Goal: Task Accomplishment & Management: Manage account settings

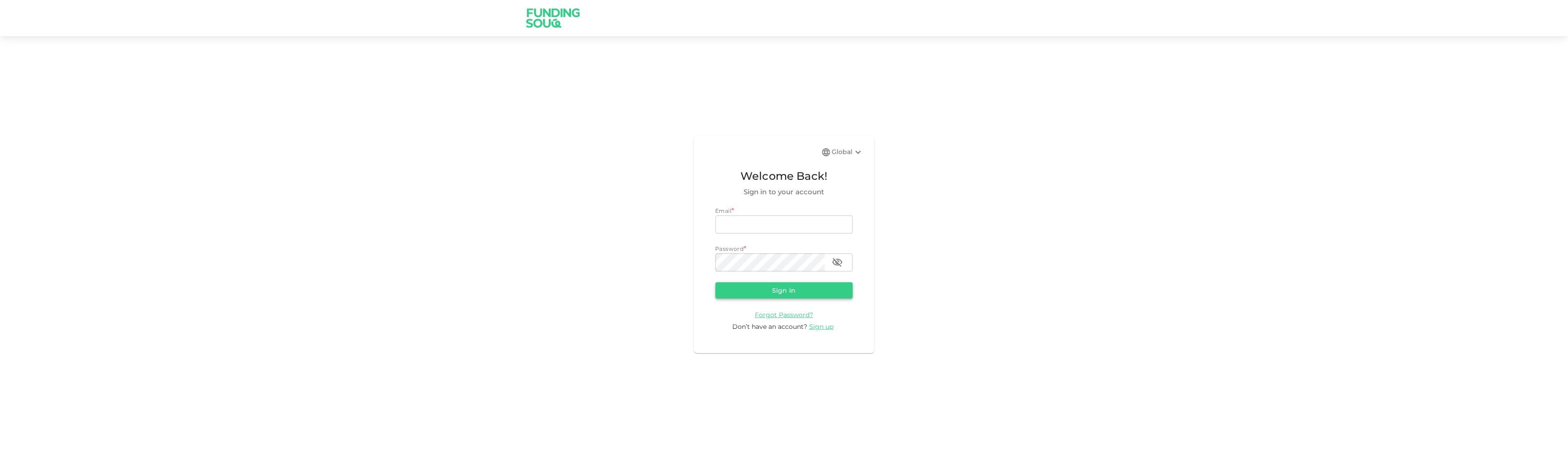
type input "[EMAIL_ADDRESS][DOMAIN_NAME]"
click at [800, 288] on button "Sign in" at bounding box center [784, 291] width 137 height 16
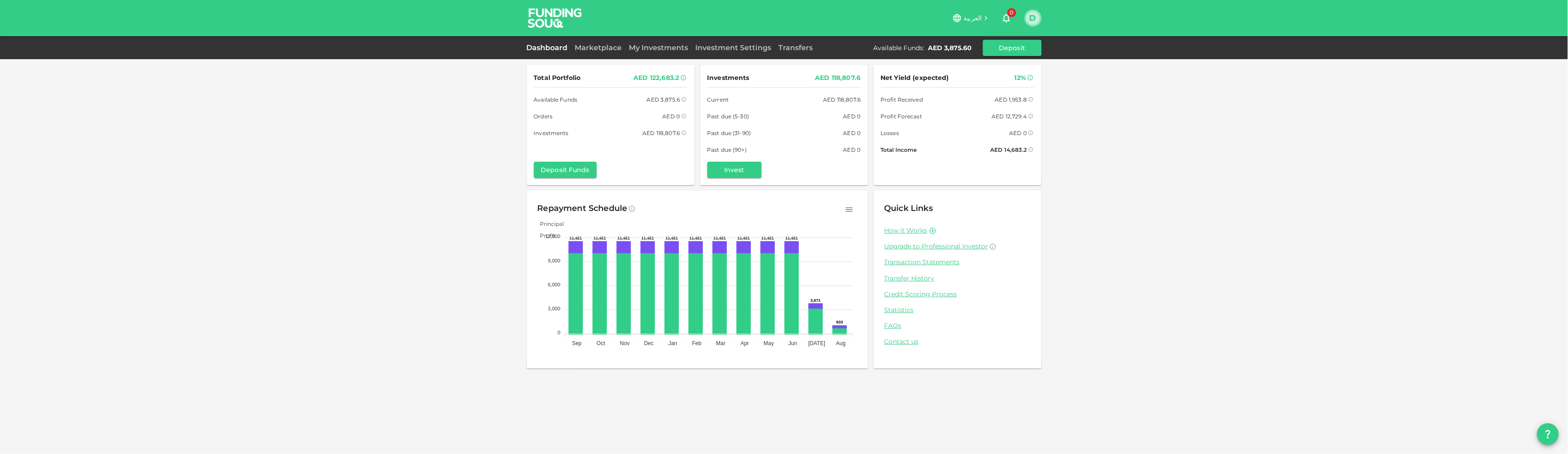
click at [1030, 18] on button "D" at bounding box center [1033, 18] width 14 height 14
click at [994, 88] on li "Sign Out" at bounding box center [998, 88] width 83 height 14
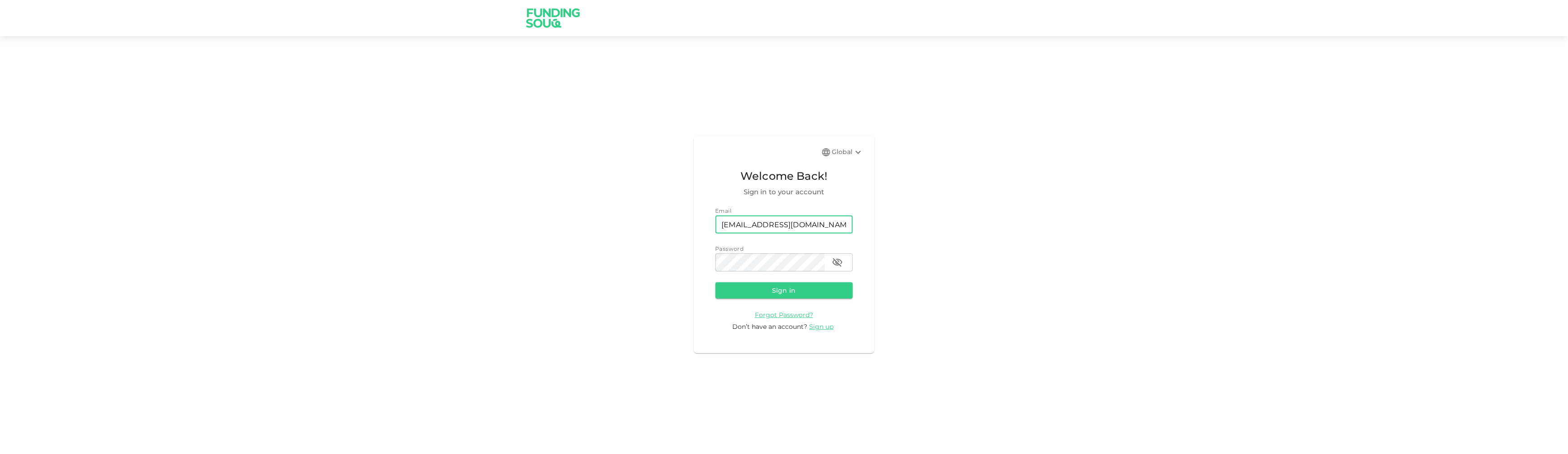
click at [784, 226] on input "[EMAIL_ADDRESS][DOMAIN_NAME]" at bounding box center [784, 225] width 137 height 18
type input "[EMAIL_ADDRESS][DOMAIN_NAME]"
click at [847, 284] on button "Sign in" at bounding box center [784, 291] width 137 height 16
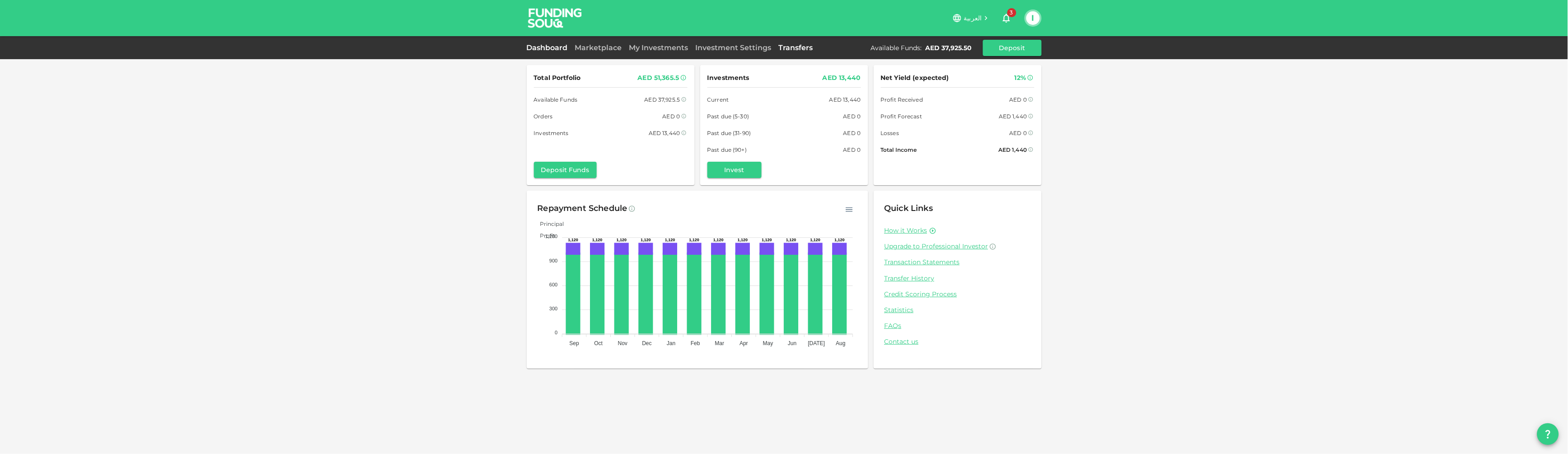
click at [800, 43] on link "Transfers" at bounding box center [796, 47] width 41 height 9
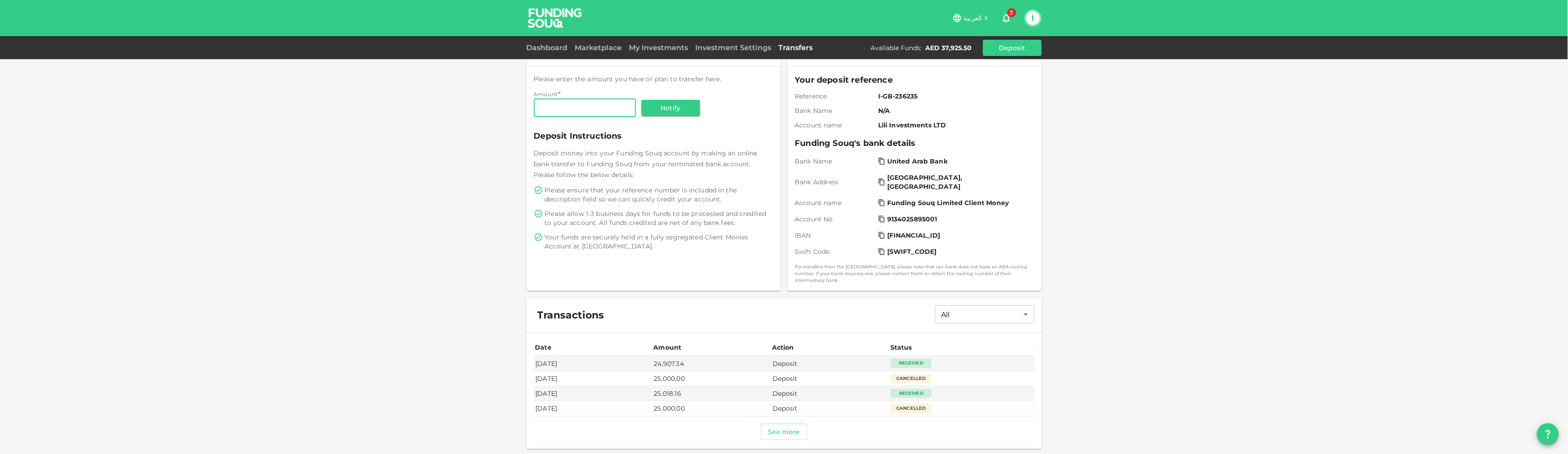
scroll to position [84, 0]
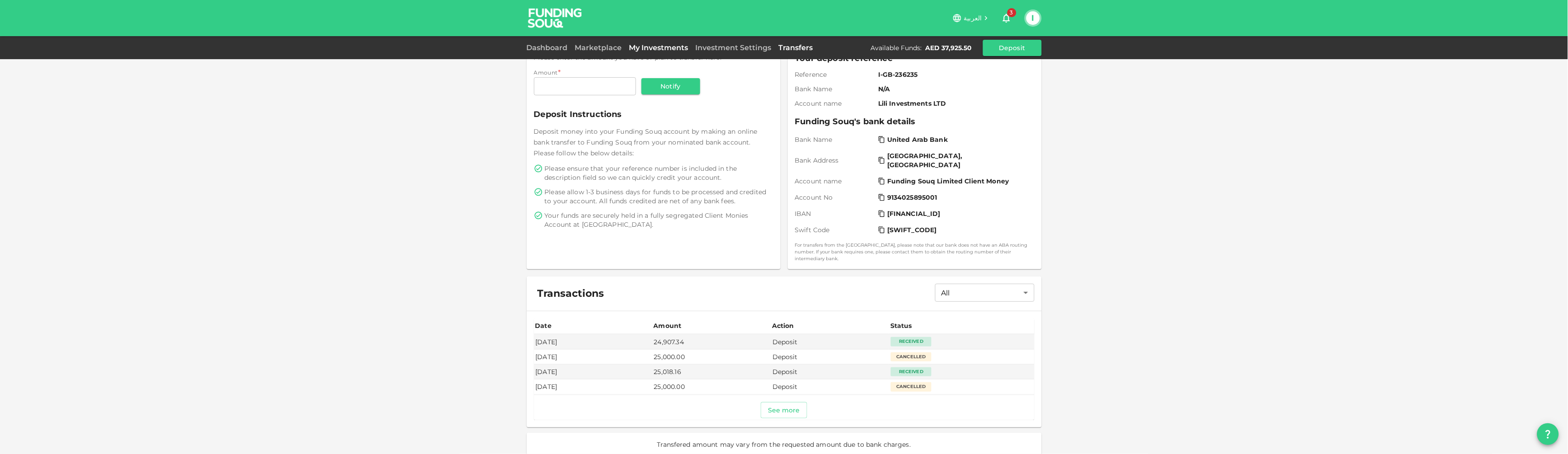
click at [640, 49] on link "My Investments" at bounding box center [659, 47] width 66 height 9
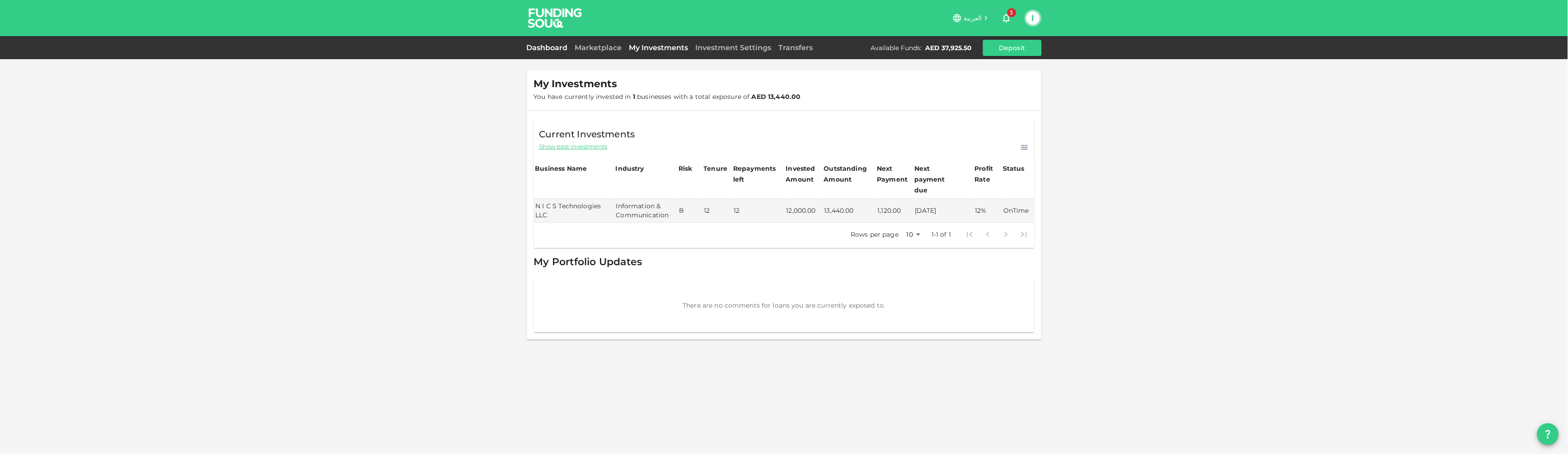
click at [558, 49] on link "Dashboard" at bounding box center [549, 47] width 45 height 9
